Goal: Information Seeking & Learning: Learn about a topic

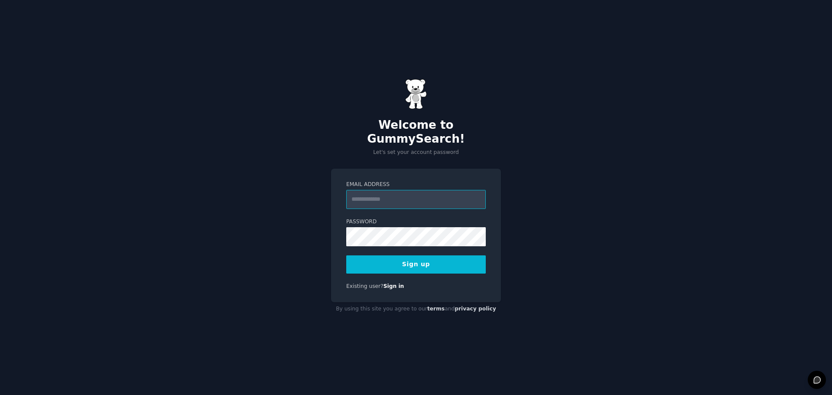
click at [382, 194] on input "Email Address" at bounding box center [416, 199] width 140 height 19
type input "**********"
click at [372, 256] on button "Sign up" at bounding box center [416, 264] width 140 height 18
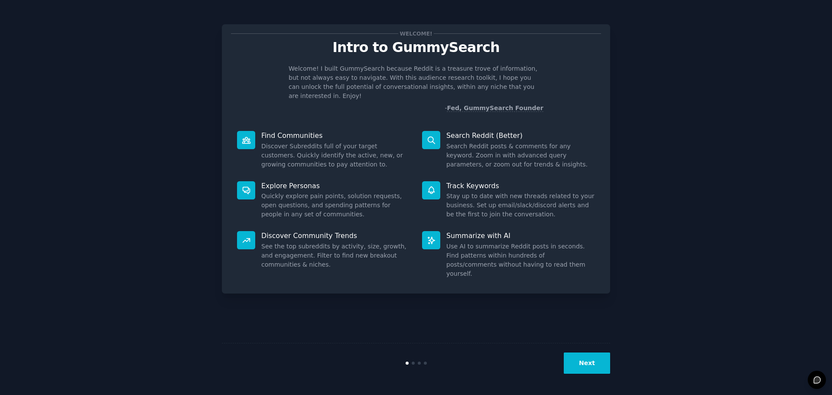
click at [469, 142] on dd "Search Reddit posts & comments for any keyword. Zoom in with advanced query par…" at bounding box center [521, 155] width 149 height 27
click at [500, 131] on p "Search Reddit (Better)" at bounding box center [521, 135] width 149 height 9
click at [431, 136] on icon at bounding box center [431, 140] width 9 height 9
click at [584, 370] on button "Next" at bounding box center [587, 362] width 46 height 21
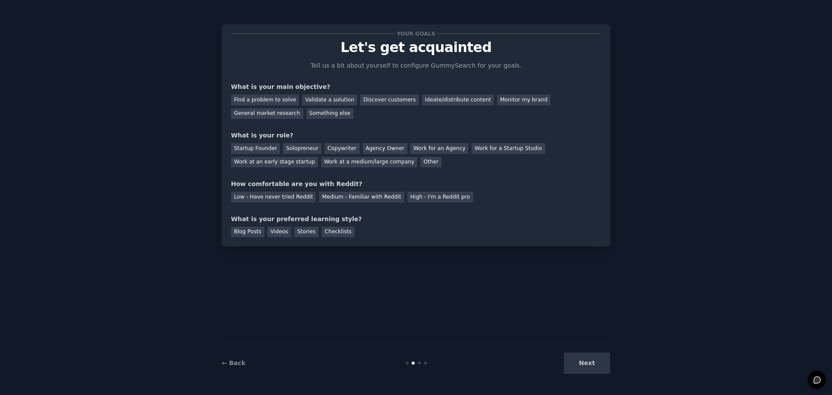
click at [584, 370] on div "Next" at bounding box center [546, 362] width 130 height 21
click at [583, 364] on div "Next" at bounding box center [546, 362] width 130 height 21
click at [586, 362] on div "Next" at bounding box center [546, 362] width 130 height 21
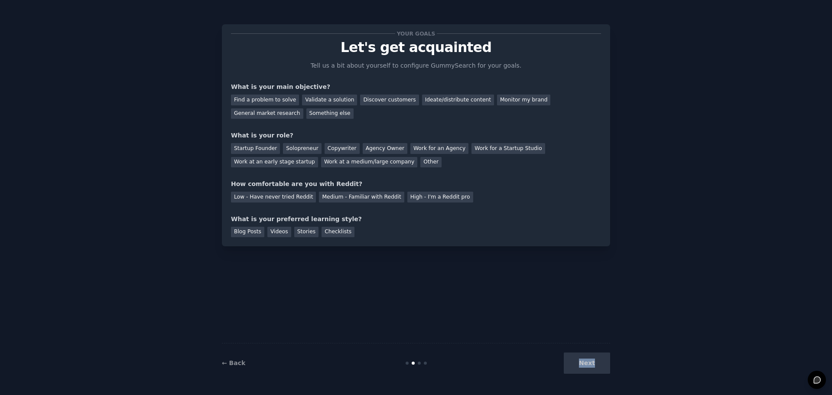
click at [586, 361] on div "Next" at bounding box center [546, 362] width 130 height 21
click at [586, 359] on div "Next" at bounding box center [546, 362] width 130 height 21
click at [248, 102] on div "Find a problem to solve" at bounding box center [265, 100] width 68 height 11
click at [598, 363] on div "Next" at bounding box center [546, 362] width 130 height 21
click at [262, 151] on div "Startup Founder" at bounding box center [255, 148] width 49 height 11
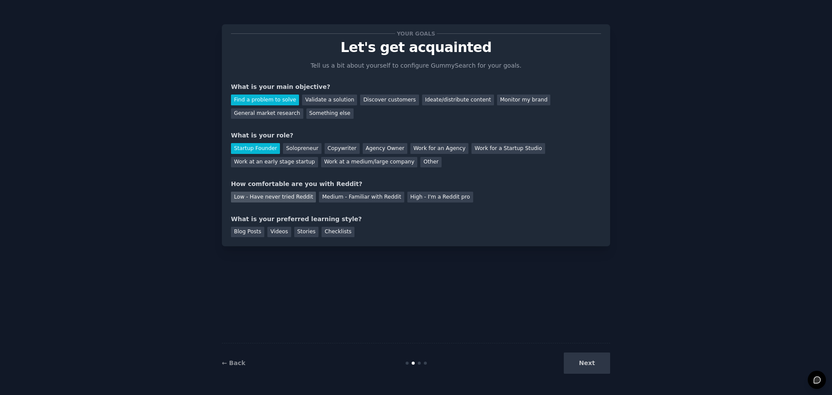
click at [280, 195] on div "Low - Have never tried Reddit" at bounding box center [273, 197] width 85 height 11
click at [328, 234] on div "Checklists" at bounding box center [338, 232] width 33 height 11
click at [576, 356] on button "Next" at bounding box center [587, 362] width 46 height 21
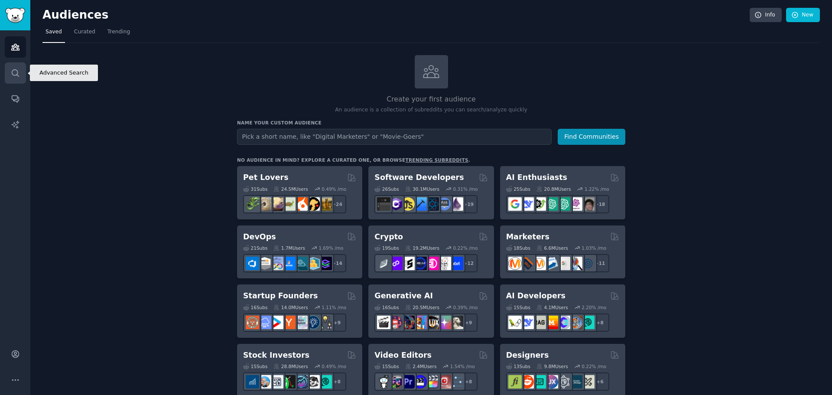
click at [16, 73] on icon "Sidebar" at bounding box center [15, 72] width 9 height 9
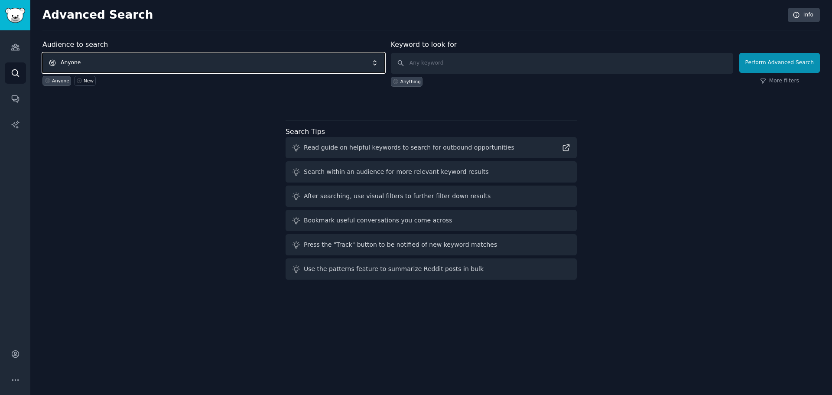
click at [87, 62] on span "Anyone" at bounding box center [213, 63] width 342 height 20
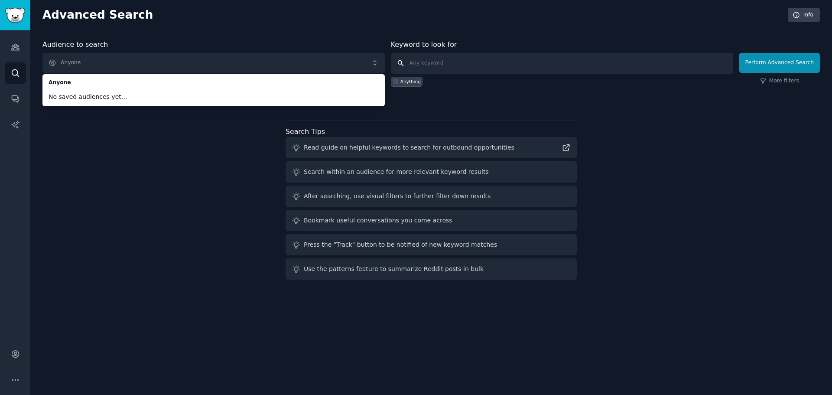
click at [473, 67] on input "text" at bounding box center [562, 63] width 342 height 21
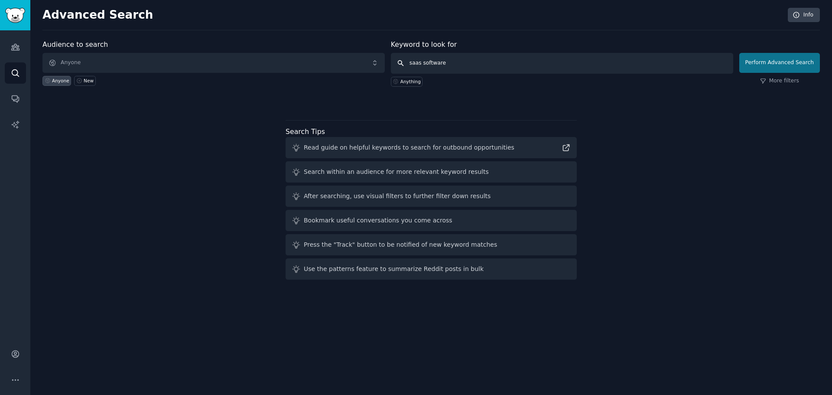
type input "saas software"
click at [771, 61] on button "Perform Advanced Search" at bounding box center [780, 63] width 81 height 20
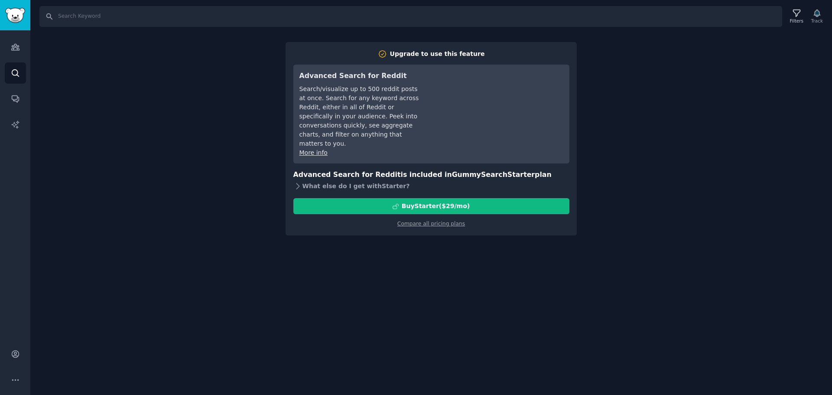
click at [329, 180] on div "What else do I get with Starter ?" at bounding box center [431, 186] width 276 height 12
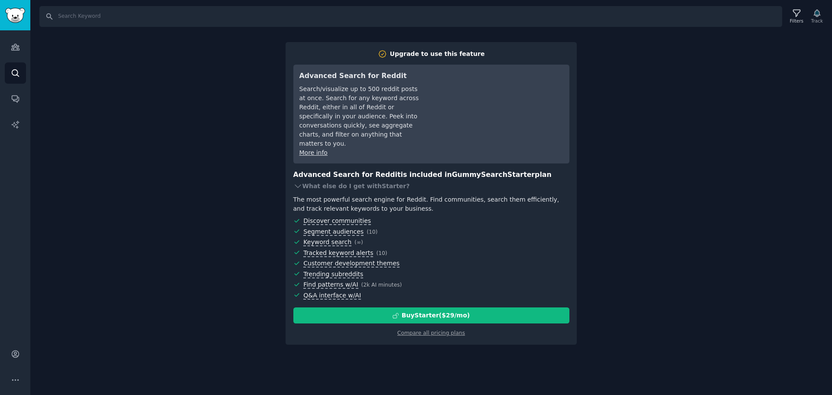
click at [183, 63] on div "Search Filters Track Upgrade to use this feature Advanced Search for Reddit Sea…" at bounding box center [431, 197] width 802 height 395
